Goal: Information Seeking & Learning: Compare options

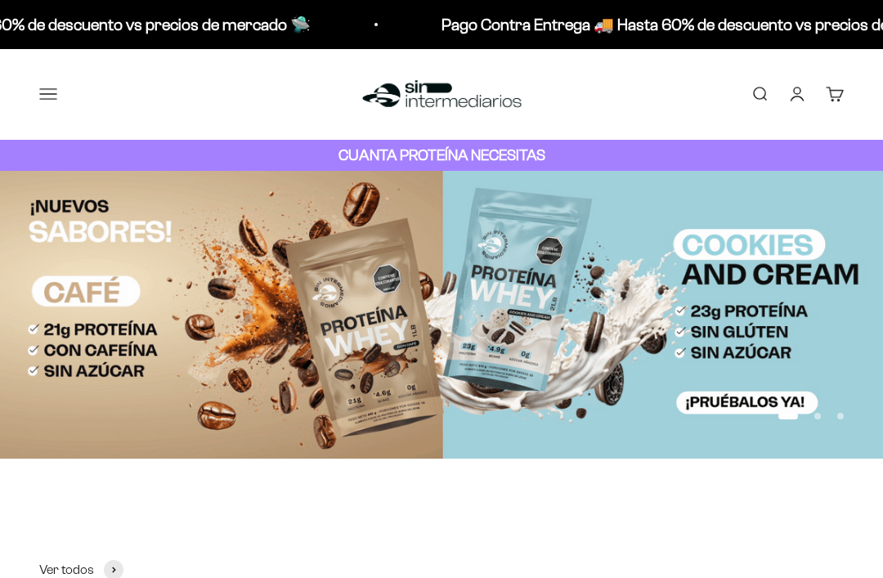
click at [56, 90] on button "Menú" at bounding box center [48, 94] width 18 height 18
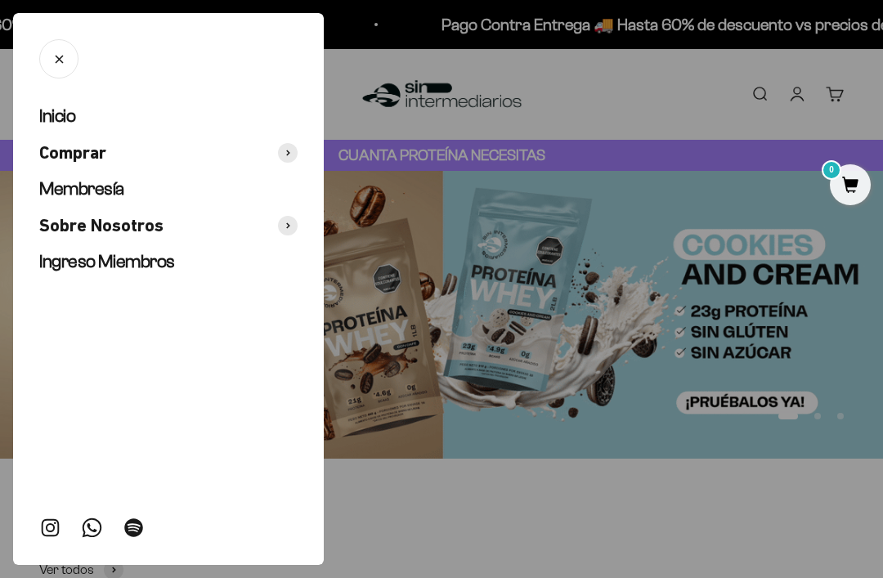
click at [290, 141] on button "Comprar" at bounding box center [168, 153] width 258 height 24
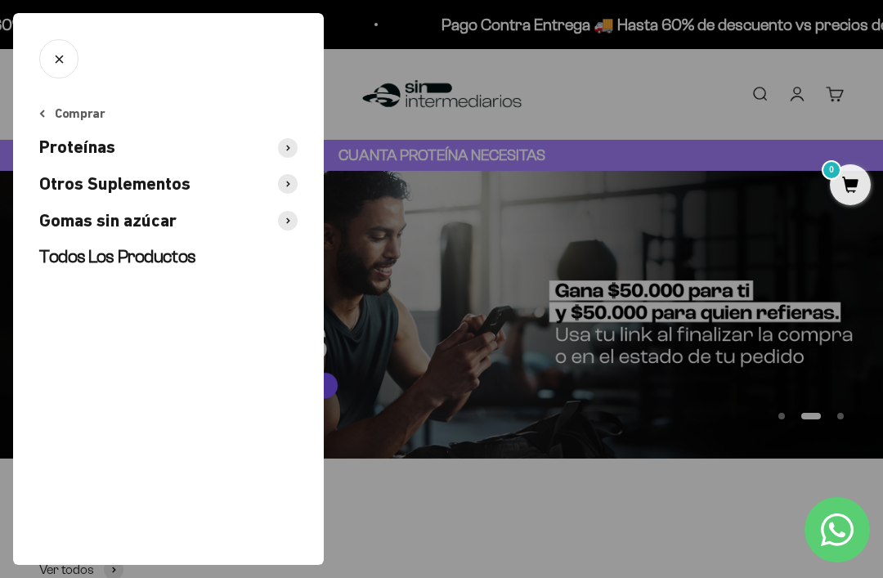
click at [285, 132] on ul "Comprar Proteínas Otros Suplementos Gomas sin azúcar Todos Los Productos" at bounding box center [168, 187] width 258 height 164
click at [280, 128] on ul "Comprar Proteínas Otros Suplementos Gomas sin azúcar Todos Los Productos" at bounding box center [168, 187] width 258 height 164
click at [285, 141] on span at bounding box center [288, 148] width 20 height 20
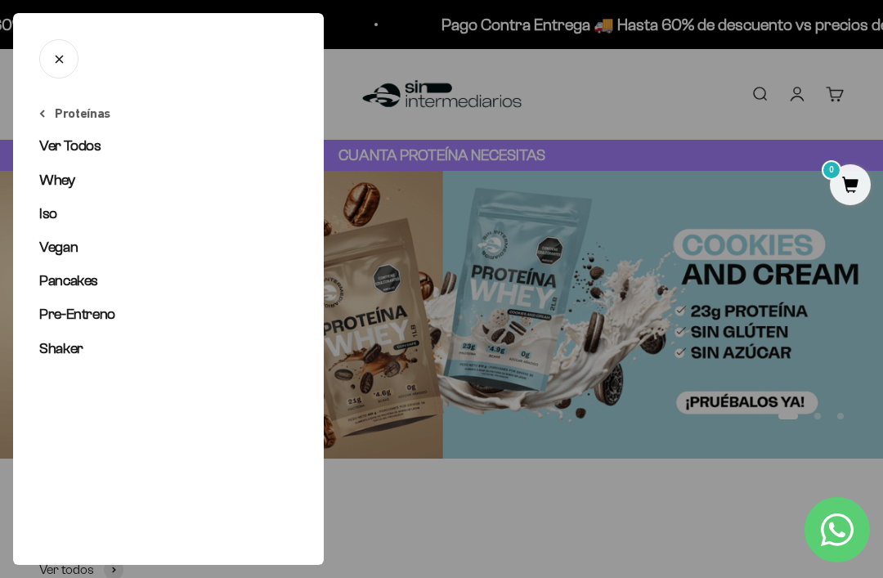
click at [51, 212] on span "Iso" at bounding box center [48, 213] width 18 height 16
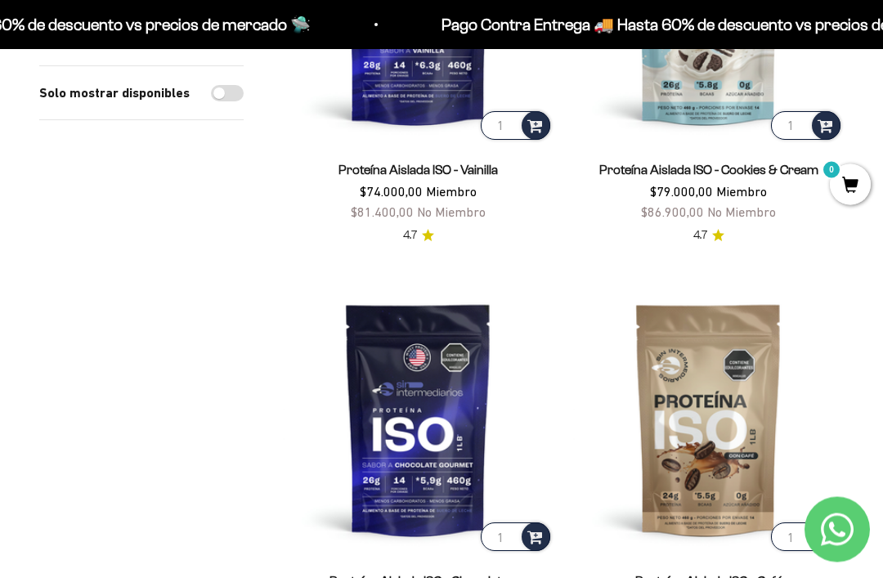
scroll to position [337, 0]
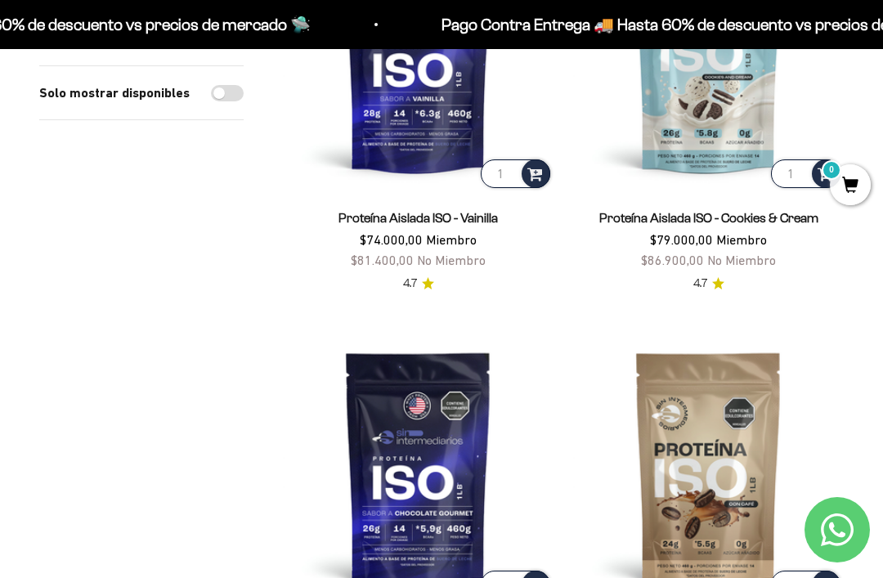
click at [410, 126] on img at bounding box center [418, 56] width 271 height 271
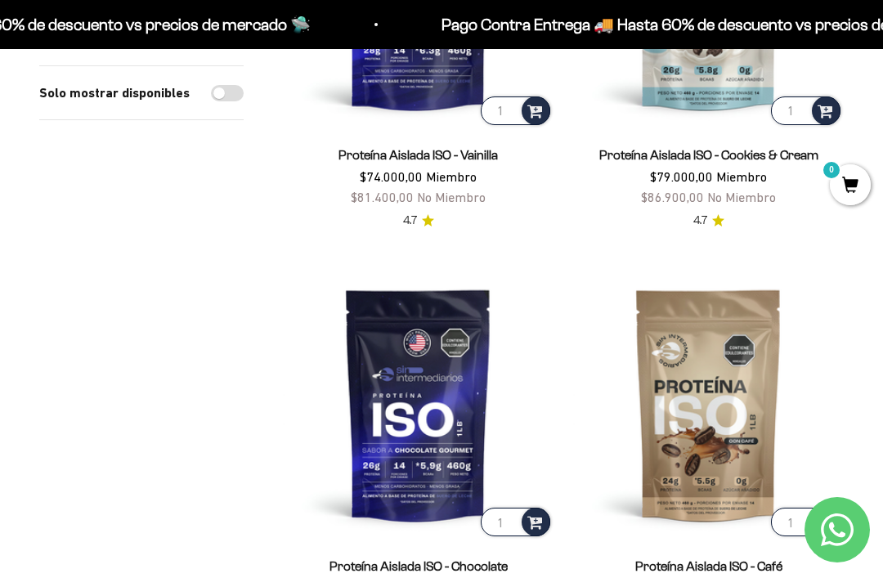
scroll to position [412, 0]
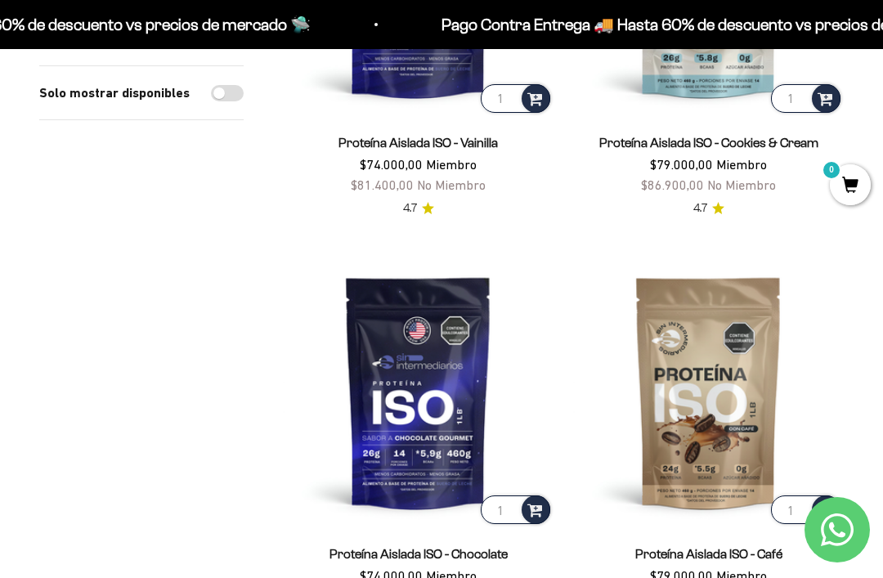
click at [421, 369] on img at bounding box center [418, 392] width 271 height 271
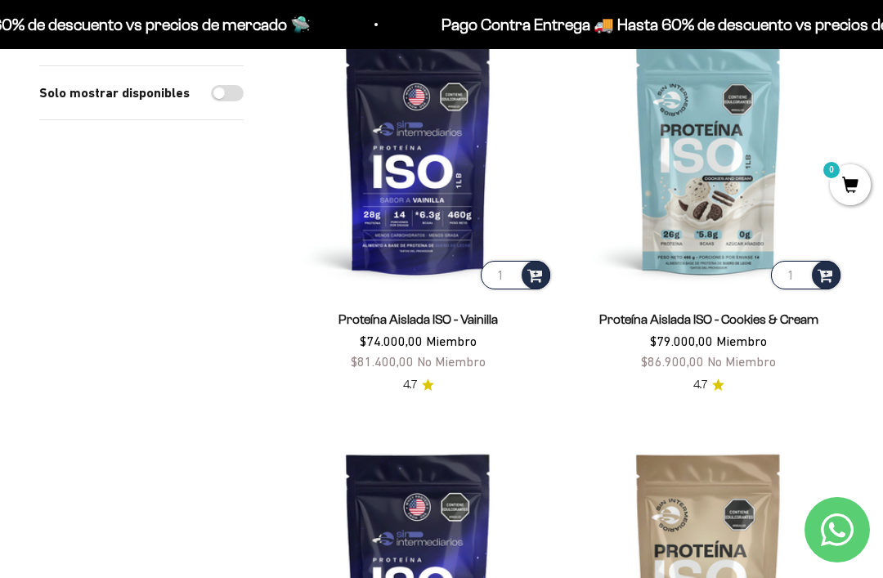
scroll to position [190, 0]
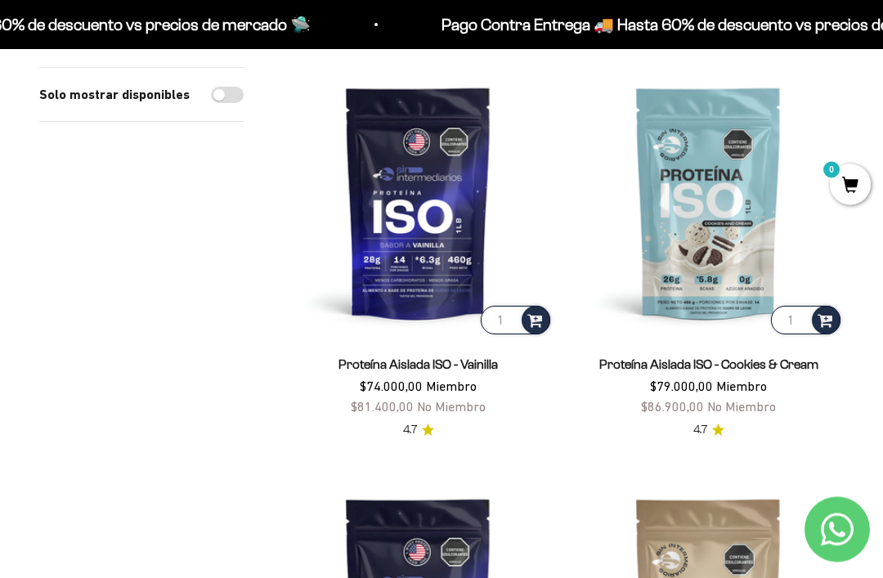
click at [669, 244] on img at bounding box center [708, 203] width 271 height 271
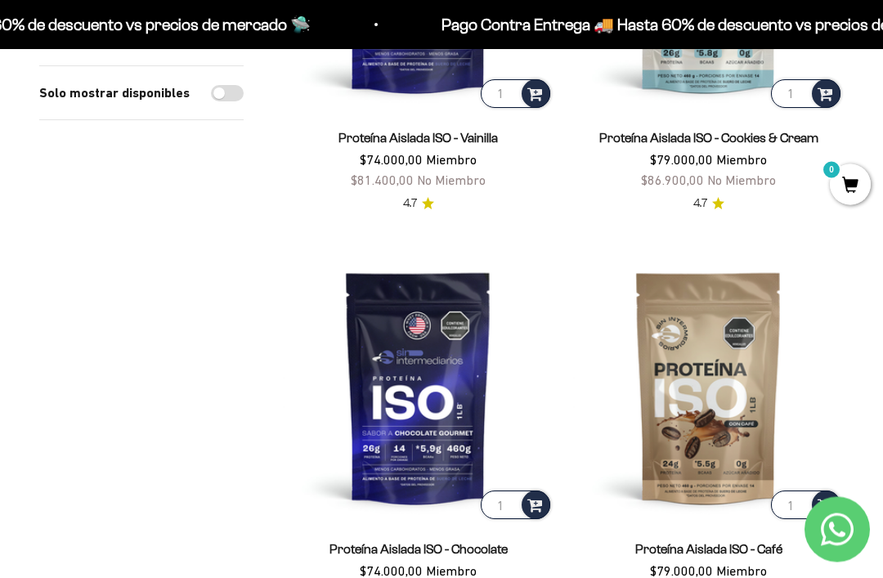
scroll to position [433, 0]
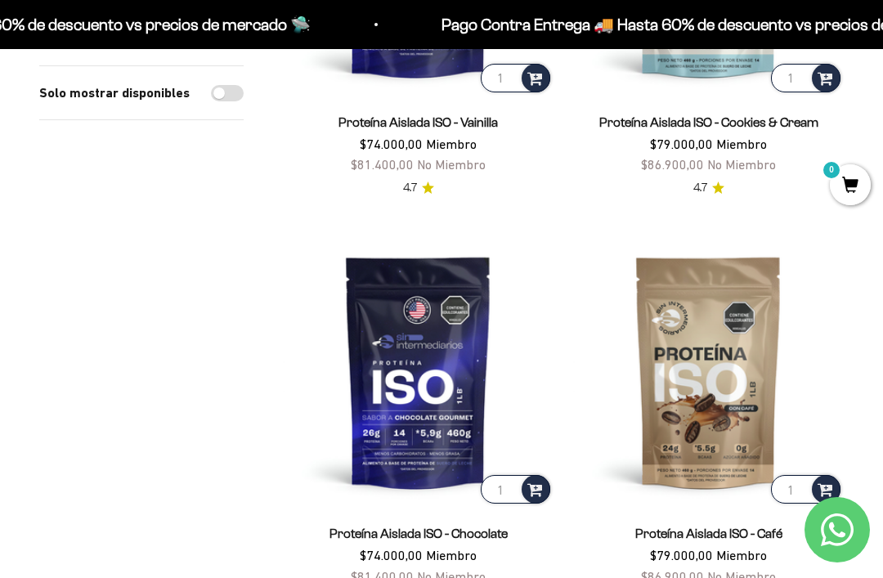
click at [417, 368] on img at bounding box center [418, 371] width 271 height 271
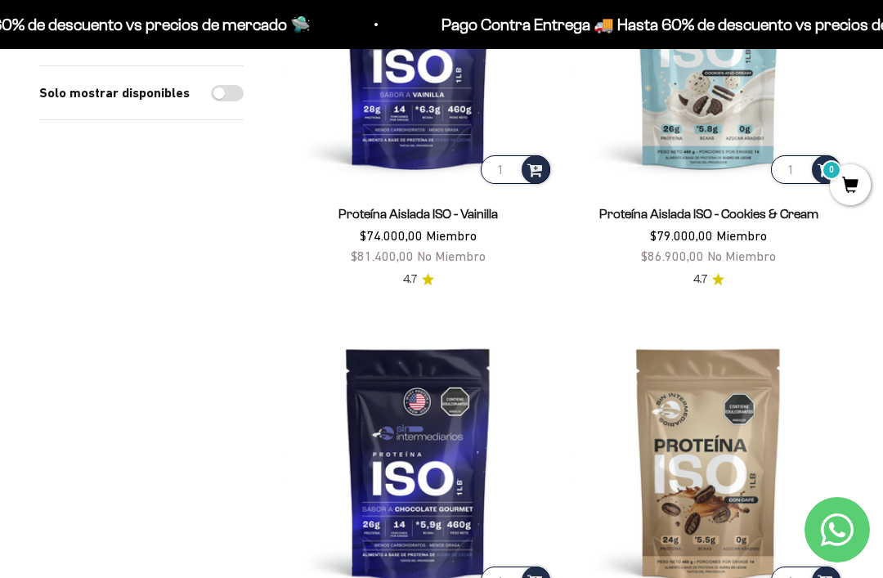
scroll to position [58, 0]
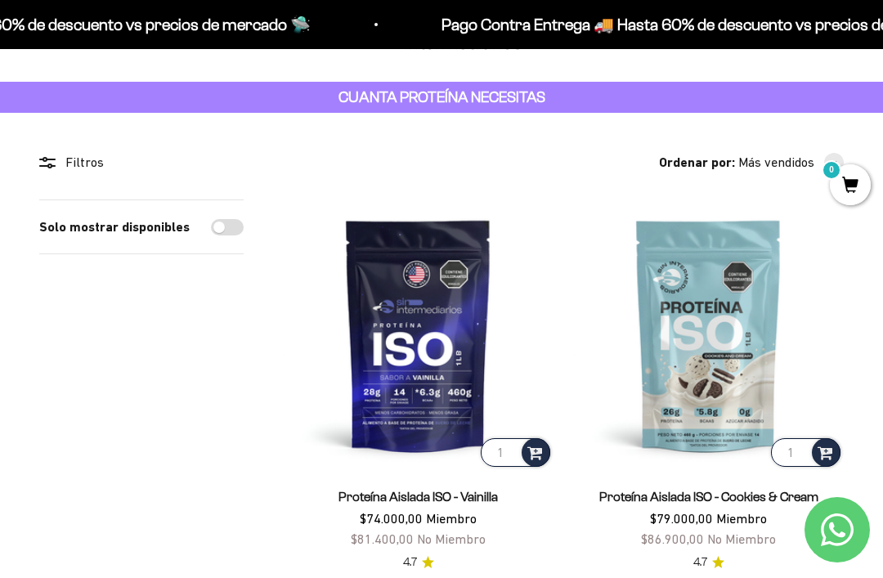
click at [426, 317] on img at bounding box center [418, 335] width 271 height 271
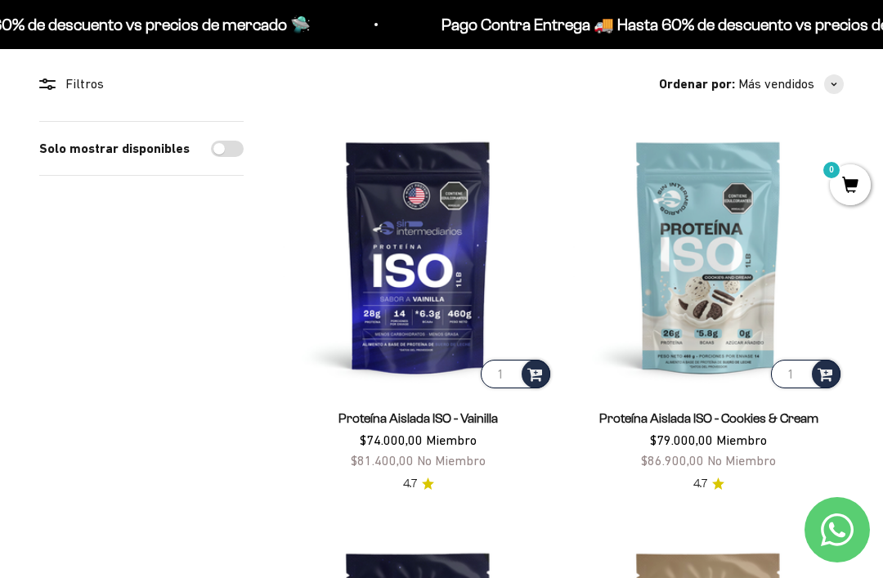
scroll to position [219, 0]
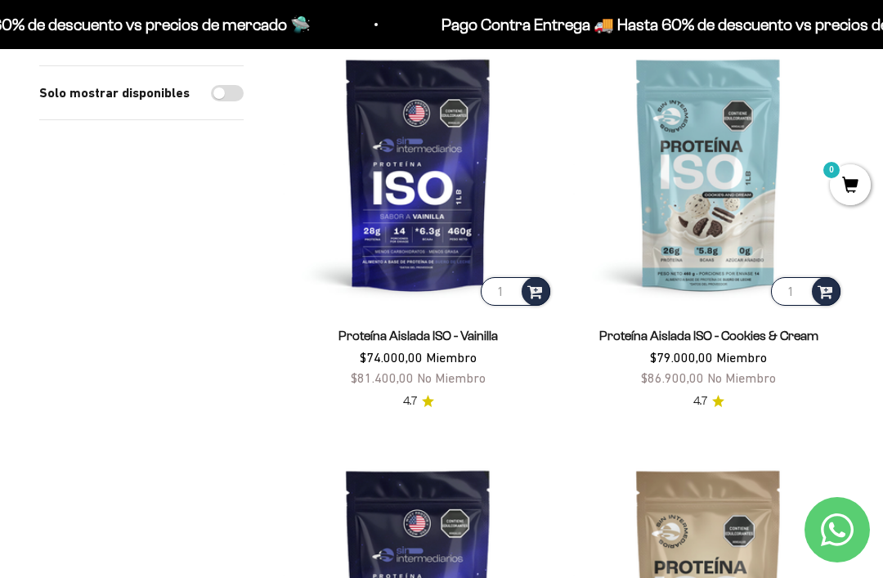
click at [424, 527] on img at bounding box center [418, 585] width 271 height 271
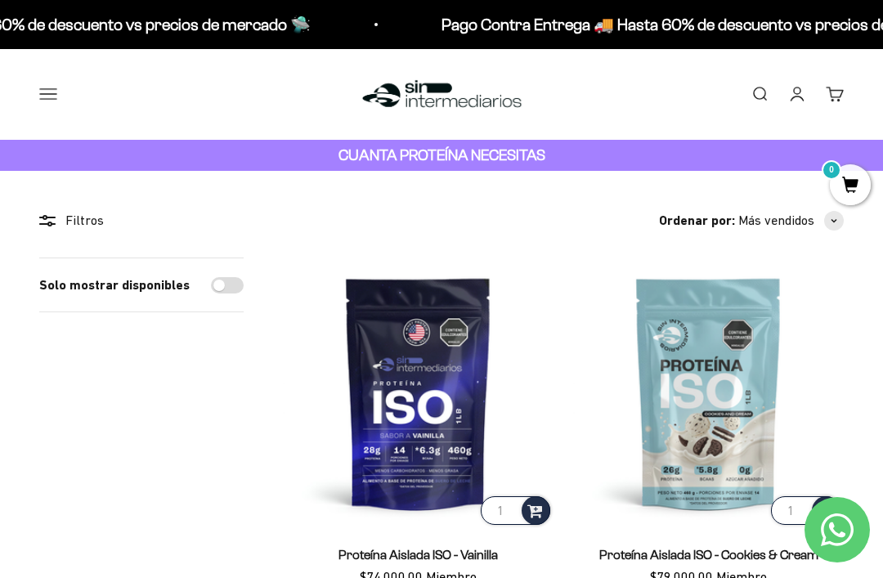
scroll to position [271, 0]
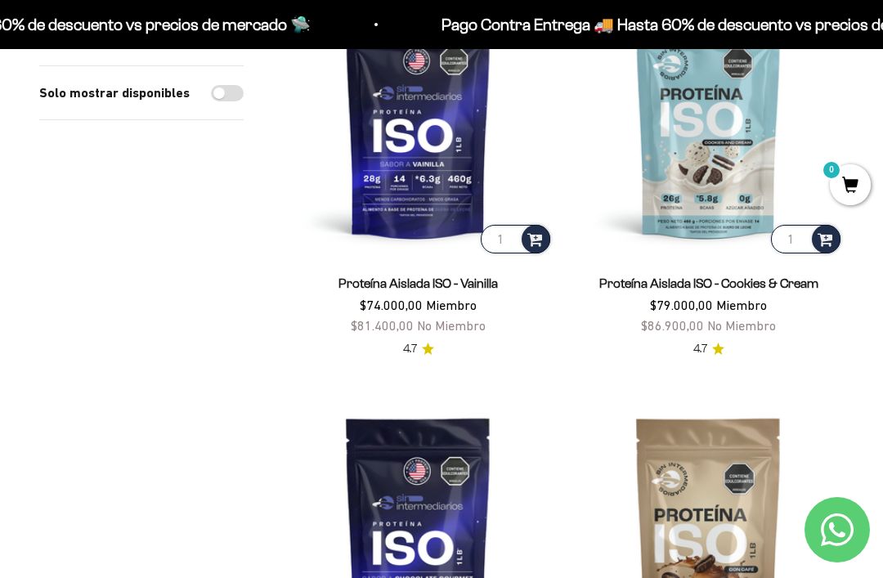
click at [411, 159] on img at bounding box center [418, 121] width 271 height 271
